Goal: Transaction & Acquisition: Book appointment/travel/reservation

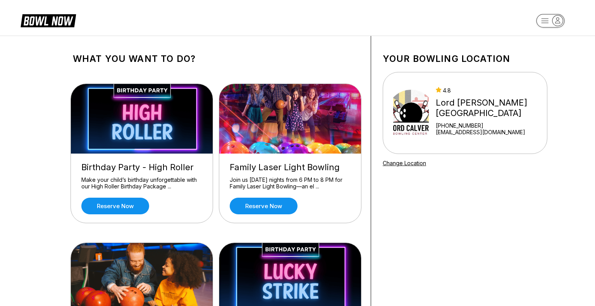
click at [466, 112] on div "Lord [PERSON_NAME][GEOGRAPHIC_DATA]" at bounding box center [490, 108] width 108 height 21
click at [542, 24] on rect "button" at bounding box center [550, 21] width 28 height 14
click at [542, 74] on div "Logout" at bounding box center [537, 74] width 26 height 14
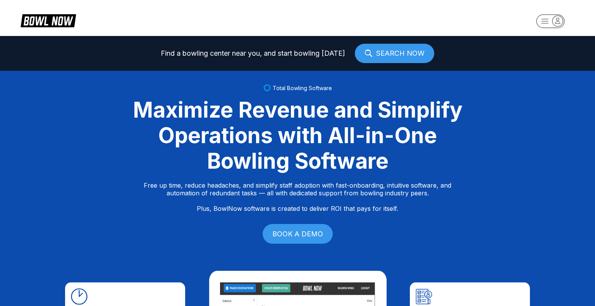
click at [548, 18] on rect "button" at bounding box center [550, 21] width 28 height 14
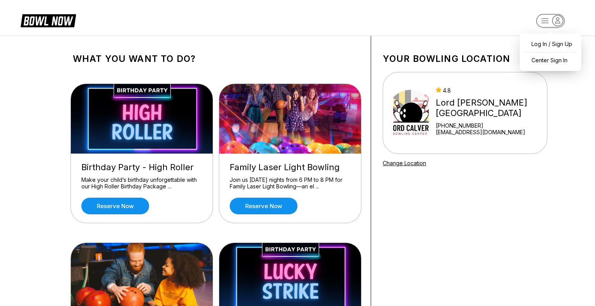
click at [551, 22] on rect "button" at bounding box center [550, 21] width 28 height 14
click at [544, 44] on div "Log In / Sign Up" at bounding box center [551, 44] width 54 height 14
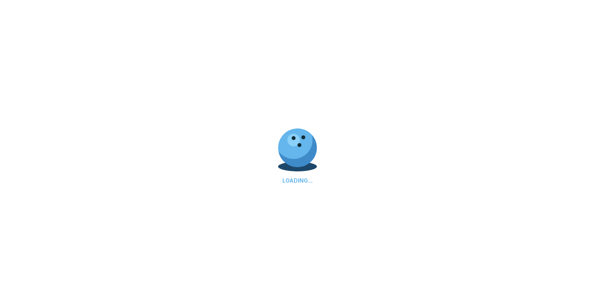
select select "**"
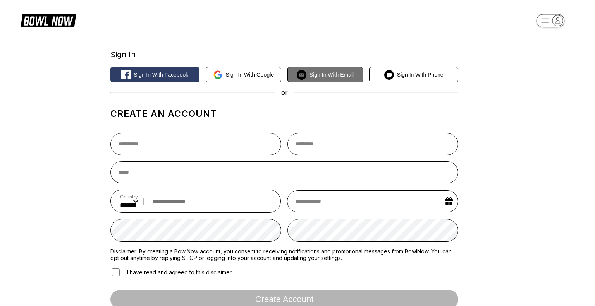
click at [325, 76] on span "Sign in with Email" at bounding box center [332, 75] width 44 height 6
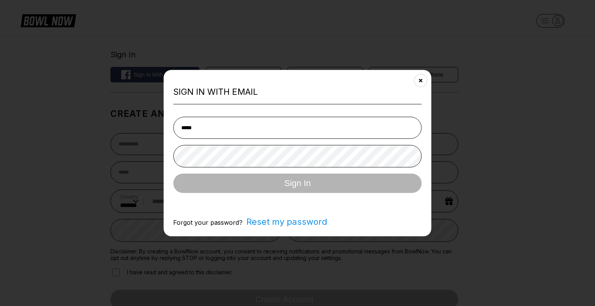
type input "**********"
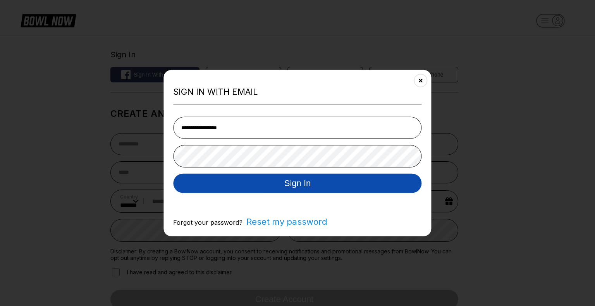
click at [232, 185] on button "Sign In" at bounding box center [297, 183] width 248 height 19
select select "**"
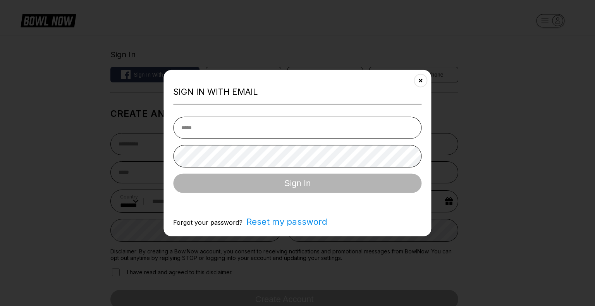
click at [368, 99] on div "Sign in with Email Sign In Forgot your password? Reset my password" at bounding box center [298, 153] width 268 height 167
click at [203, 124] on input "email" at bounding box center [297, 128] width 248 height 22
type input "**********"
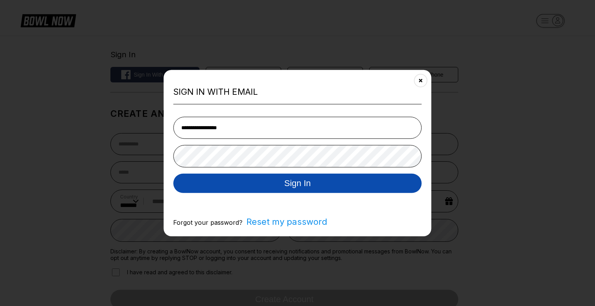
click at [218, 186] on button "Sign In" at bounding box center [297, 183] width 248 height 19
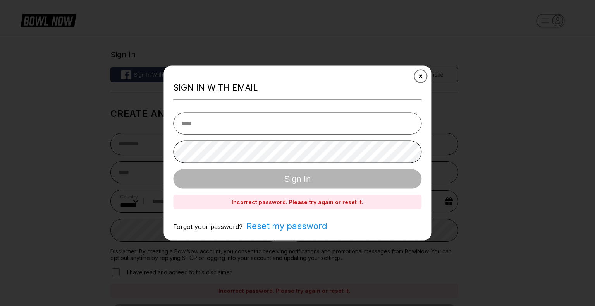
click at [422, 74] on icon "Close" at bounding box center [421, 76] width 6 height 6
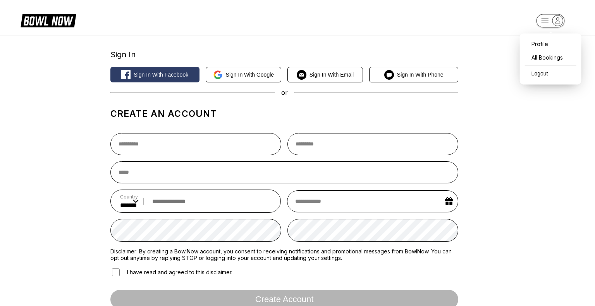
click at [546, 21] on rect "button" at bounding box center [550, 21] width 28 height 14
click at [239, 74] on span "Sign in with Google" at bounding box center [250, 75] width 48 height 6
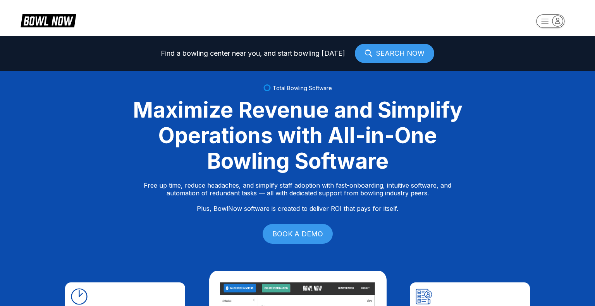
click at [380, 52] on link "SEARCH NOW" at bounding box center [394, 53] width 79 height 19
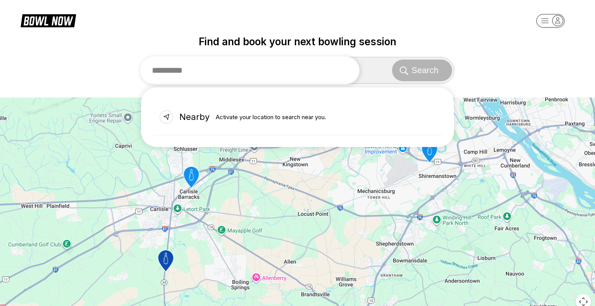
click at [271, 71] on input "text" at bounding box center [249, 71] width 219 height 28
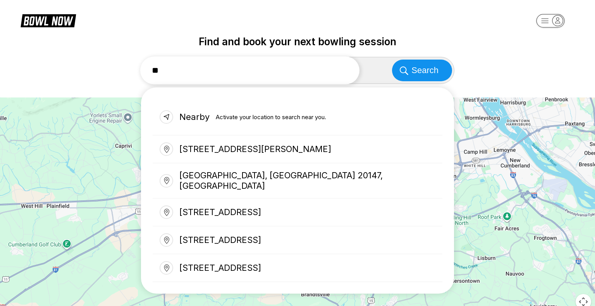
type input "*"
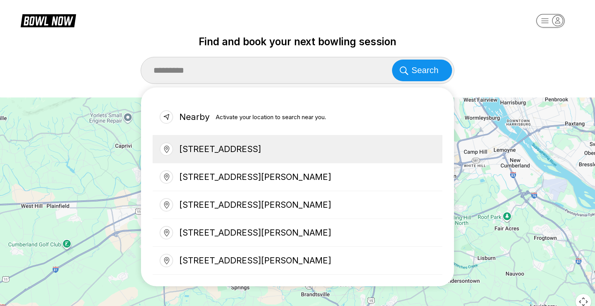
click at [289, 151] on div "[STREET_ADDRESS]" at bounding box center [298, 150] width 290 height 28
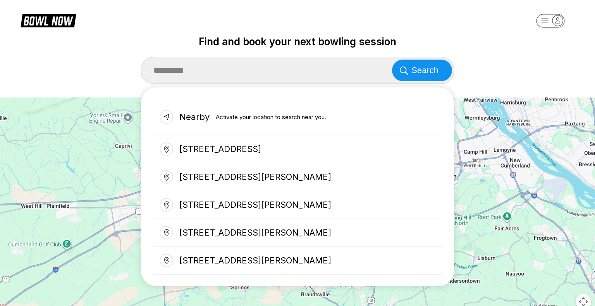
type input "**********"
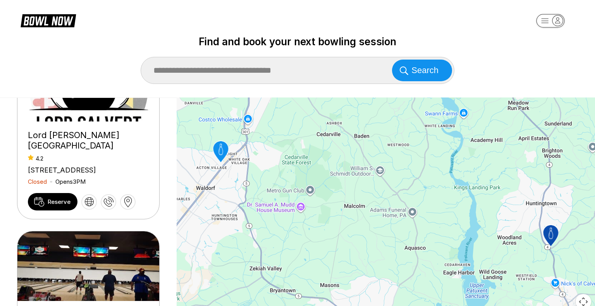
scroll to position [65, 0]
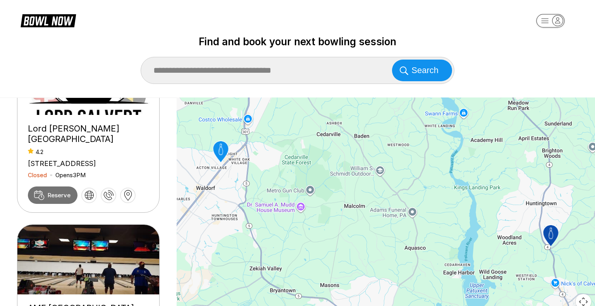
click at [48, 195] on span "Reserve" at bounding box center [59, 195] width 23 height 7
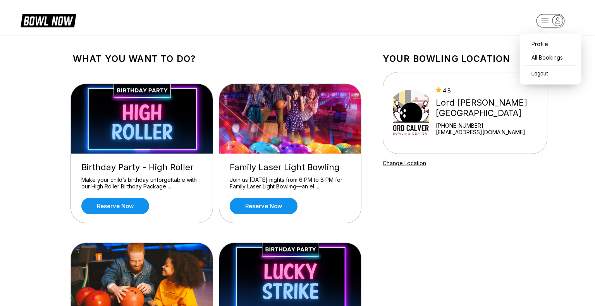
click at [541, 23] on rect "button" at bounding box center [550, 21] width 28 height 14
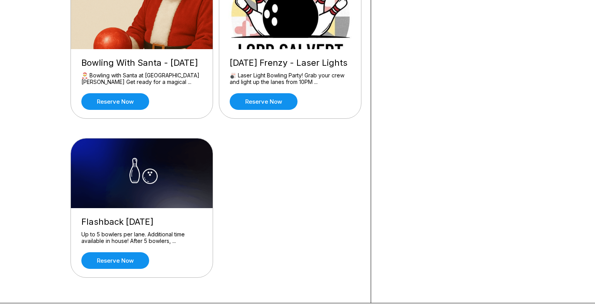
scroll to position [752, 0]
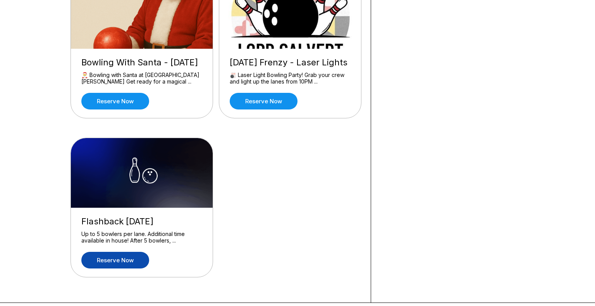
click at [124, 269] on link "Reserve now" at bounding box center [115, 260] width 68 height 17
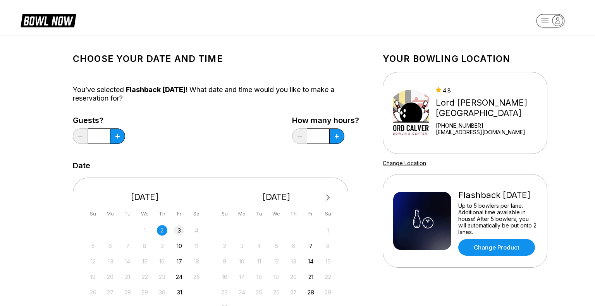
click at [179, 231] on div "3" at bounding box center [179, 231] width 10 height 10
click at [118, 136] on icon at bounding box center [117, 136] width 4 height 4
type input "*"
click at [338, 137] on icon at bounding box center [337, 136] width 4 height 4
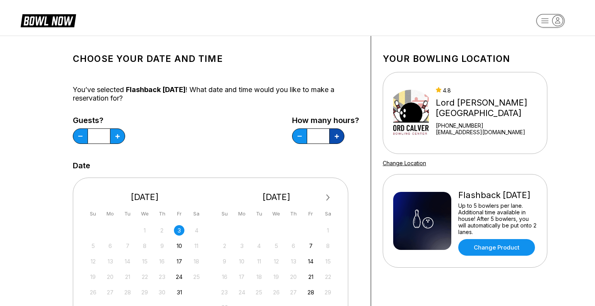
click at [337, 136] on icon at bounding box center [337, 136] width 4 height 4
type input "*"
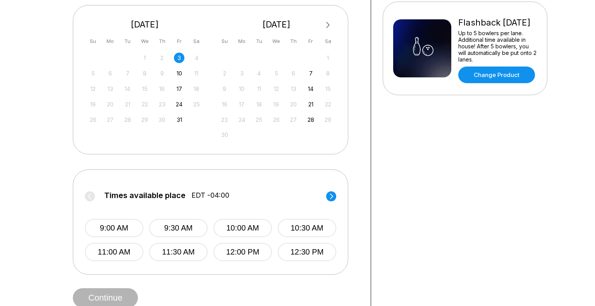
scroll to position [176, 0]
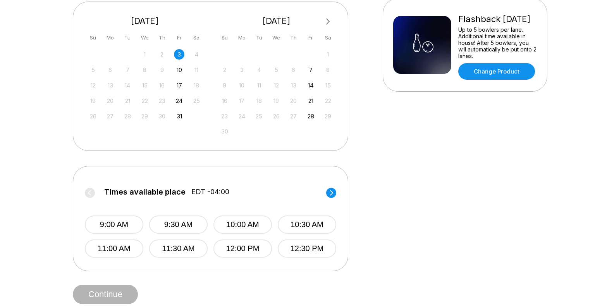
click at [332, 195] on circle at bounding box center [331, 193] width 10 height 10
click at [174, 250] on button "3:30 PM" at bounding box center [178, 249] width 59 height 18
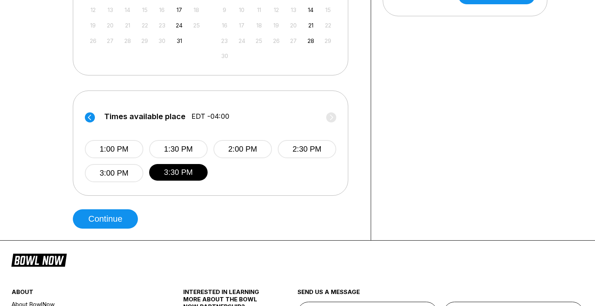
scroll to position [253, 0]
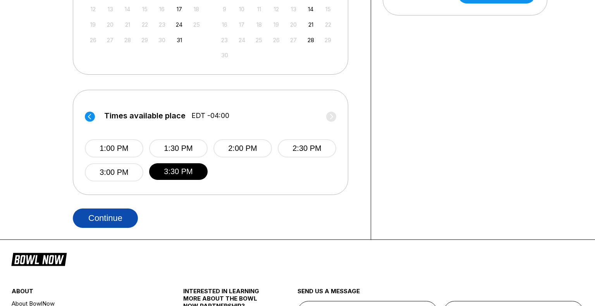
click at [121, 218] on button "Continue" at bounding box center [105, 218] width 65 height 19
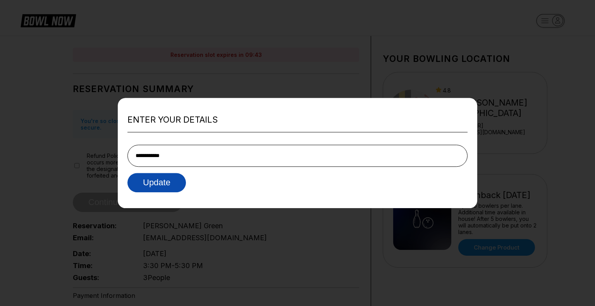
type input "**********"
click at [153, 186] on button "Update" at bounding box center [156, 182] width 59 height 19
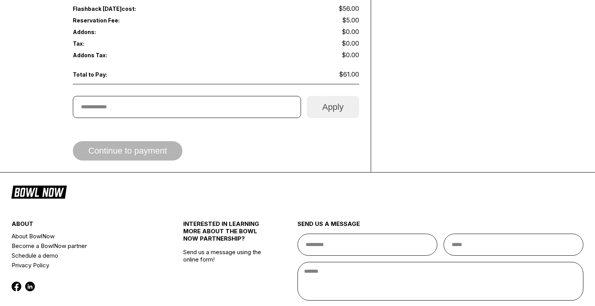
scroll to position [396, 0]
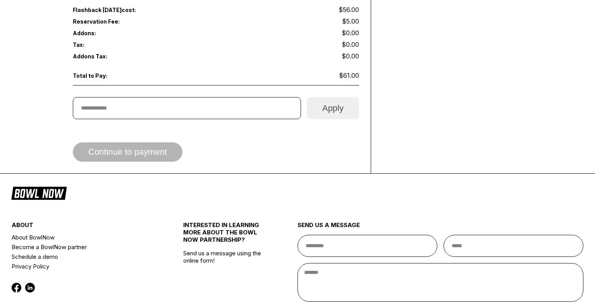
click at [129, 153] on span "Continue to payment" at bounding box center [128, 153] width 110 height 8
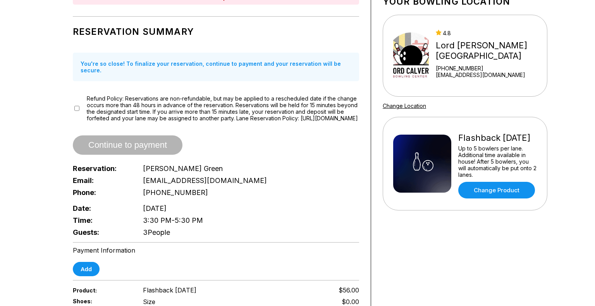
scroll to position [174, 0]
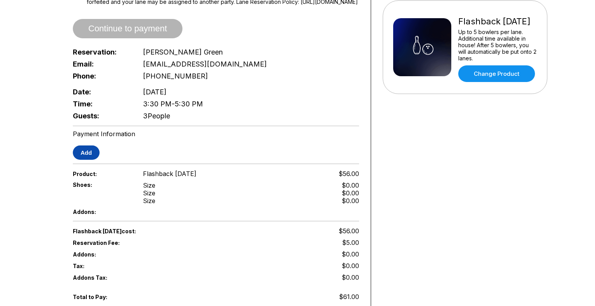
click at [91, 152] on button "Add" at bounding box center [86, 153] width 27 height 14
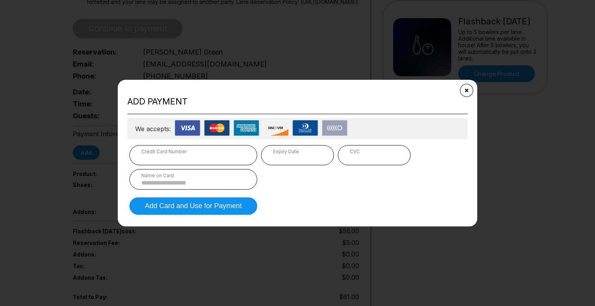
click at [465, 90] on icon "Close" at bounding box center [467, 90] width 6 height 6
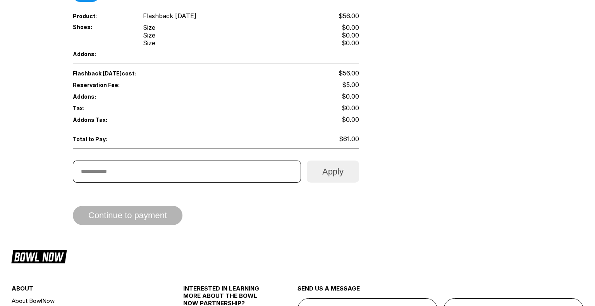
scroll to position [181, 0]
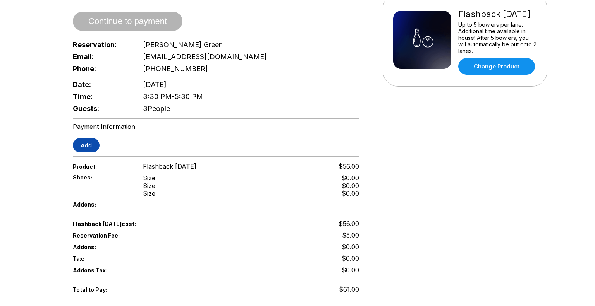
click at [88, 145] on button "Add" at bounding box center [86, 145] width 27 height 14
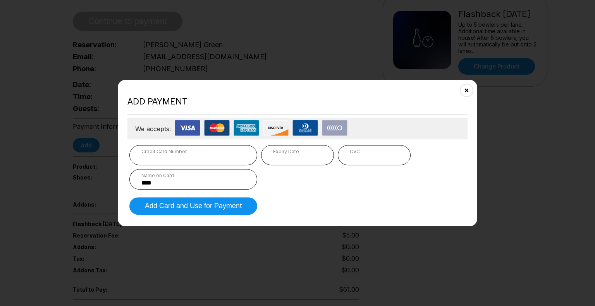
click at [372, 155] on iframe at bounding box center [374, 158] width 49 height 7
click at [193, 175] on div "Name on Card" at bounding box center [193, 176] width 104 height 6
click at [192, 180] on input "****" at bounding box center [193, 183] width 104 height 7
type input "*"
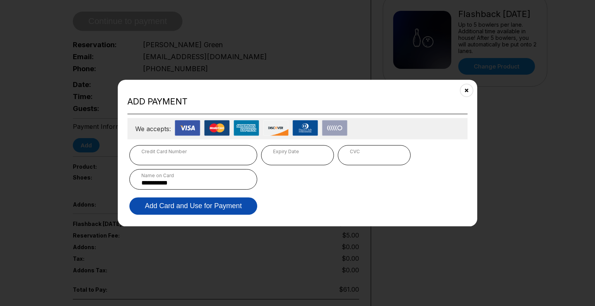
type input "**********"
click at [165, 209] on button "Add Card and Use for Payment" at bounding box center [193, 206] width 128 height 17
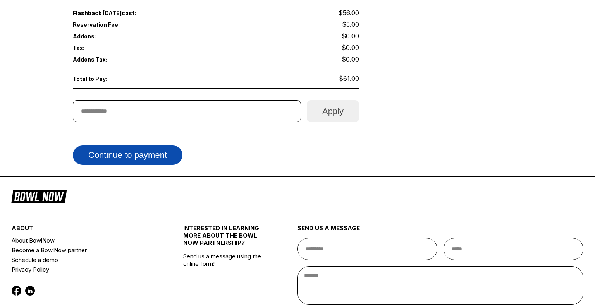
scroll to position [393, 0]
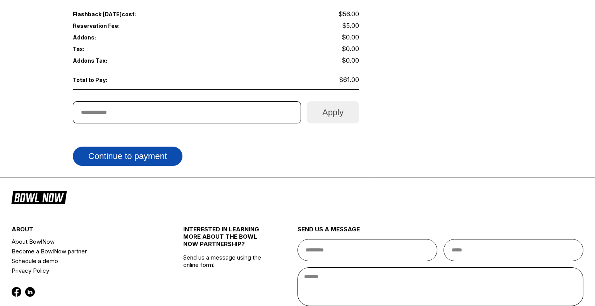
click at [160, 155] on button "Continue to payment" at bounding box center [128, 156] width 110 height 19
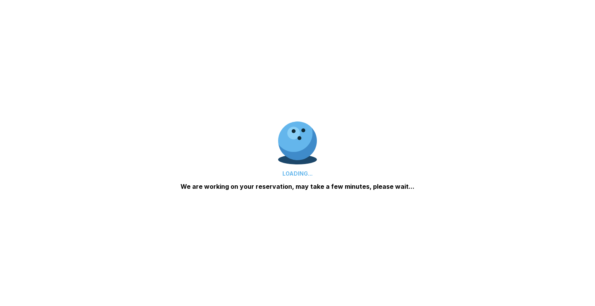
scroll to position [0, 0]
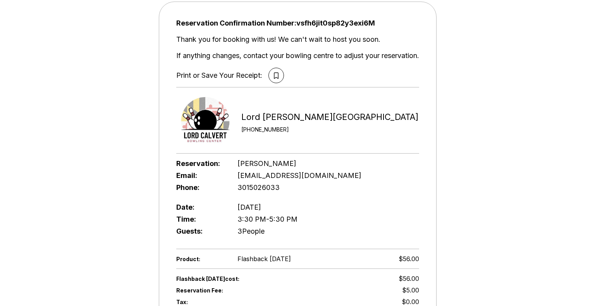
scroll to position [48, 0]
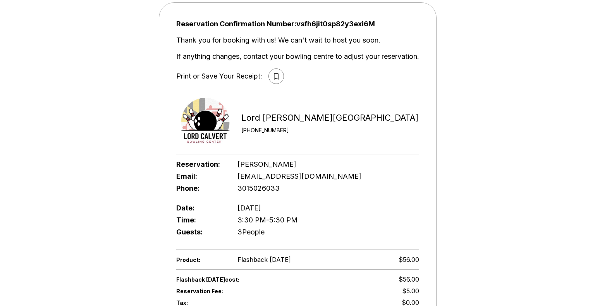
click at [276, 76] on icon at bounding box center [276, 76] width 5 height 7
